Goal: Information Seeking & Learning: Check status

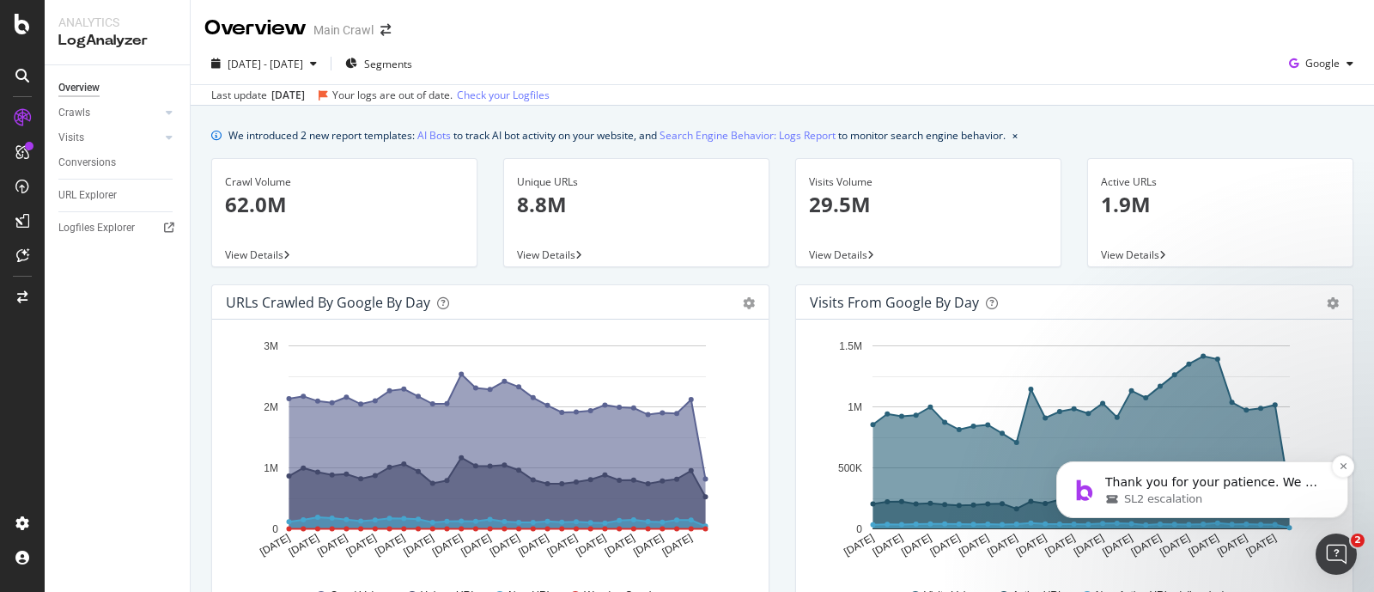
click at [1230, 488] on p "Thank you for your patience. We will try to get back to you as soon as possible." at bounding box center [1216, 482] width 222 height 17
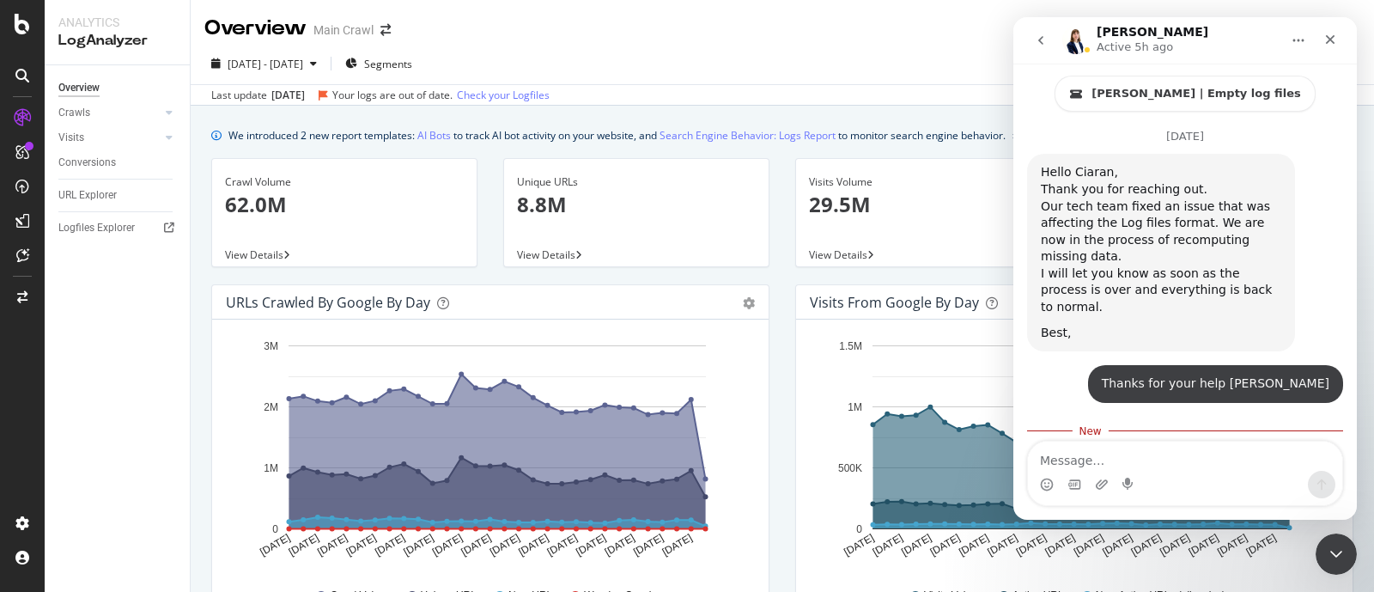
scroll to position [2, 0]
click at [1339, 46] on div "Close" at bounding box center [1330, 39] width 31 height 31
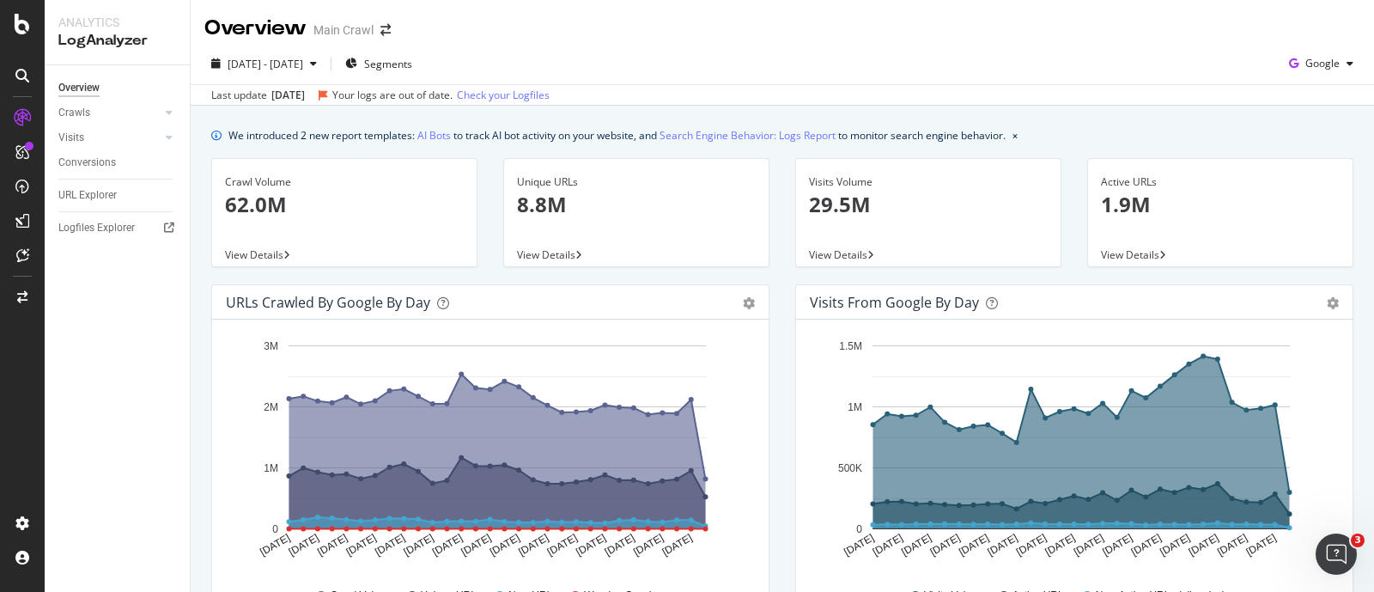
scroll to position [1937, 0]
